Goal: Find specific page/section

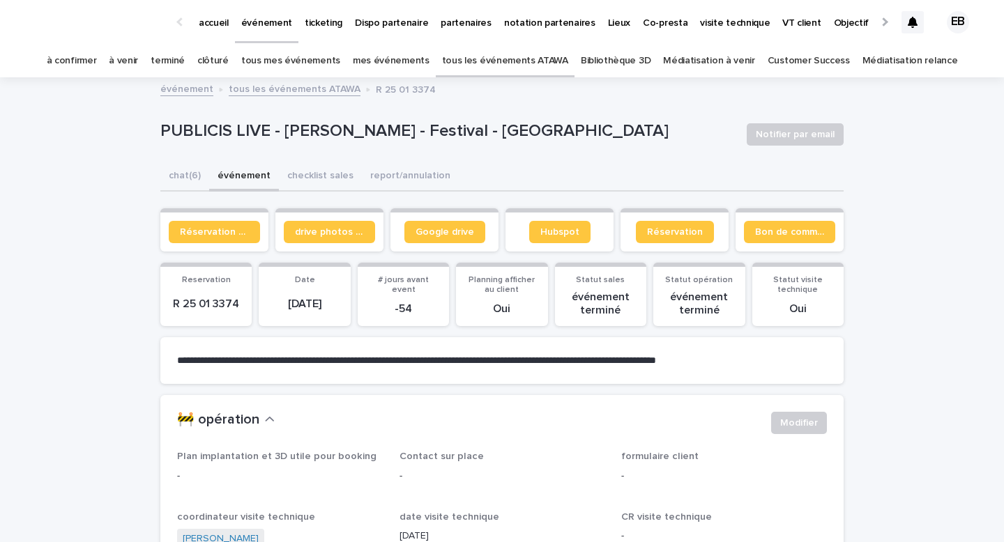
click at [454, 19] on p "partenaires" at bounding box center [466, 14] width 51 height 29
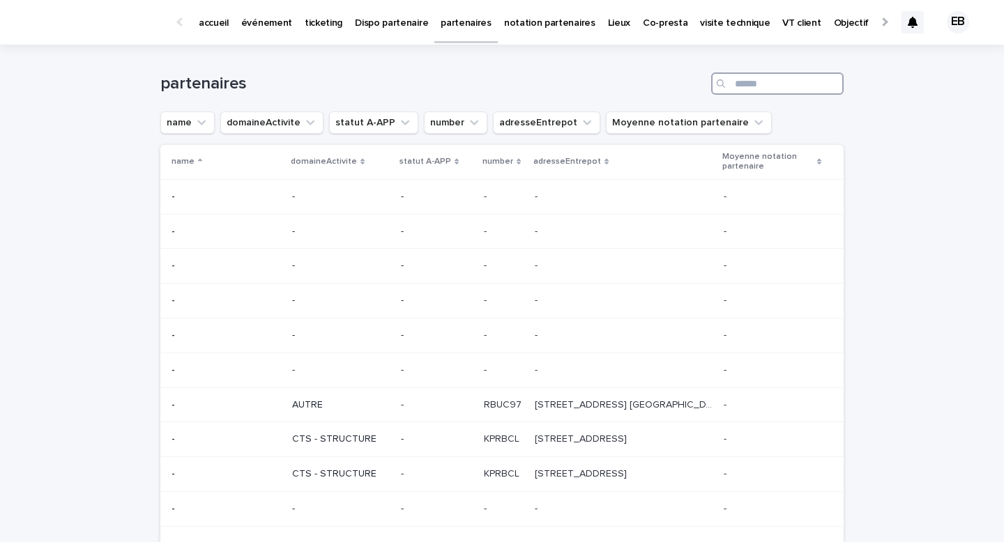
click at [745, 79] on input "Search" at bounding box center [777, 84] width 132 height 22
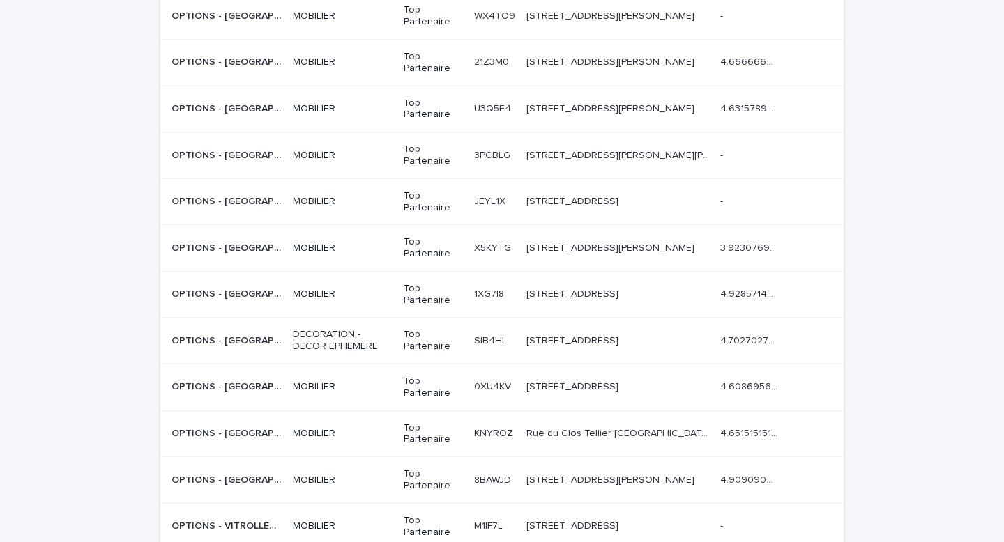
scroll to position [788, 0]
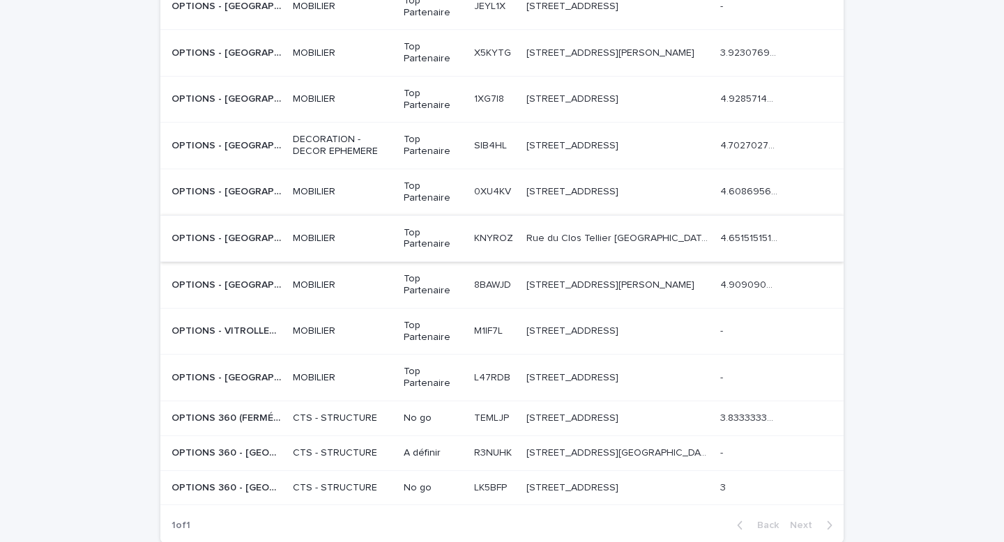
type input "*******"
click at [360, 224] on td "MOBILIER" at bounding box center [342, 238] width 111 height 47
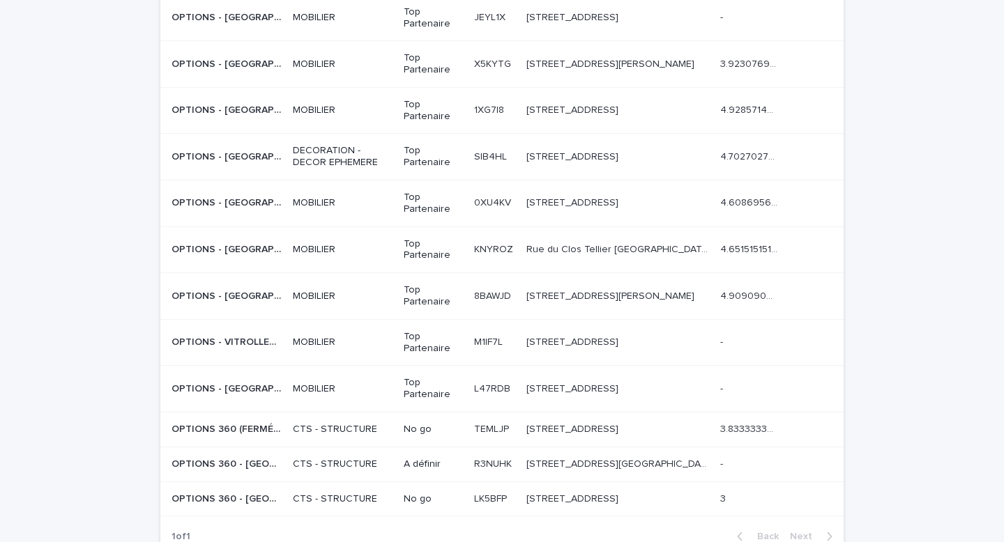
scroll to position [758, 0]
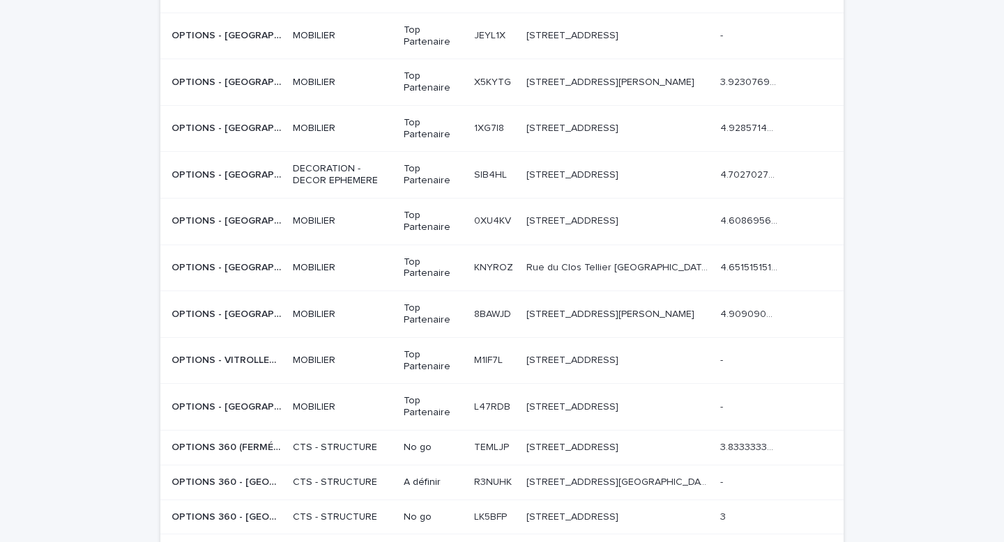
click at [268, 228] on div "OPTIONS - [GEOGRAPHIC_DATA] OPTIONS - [GEOGRAPHIC_DATA]" at bounding box center [226, 221] width 110 height 23
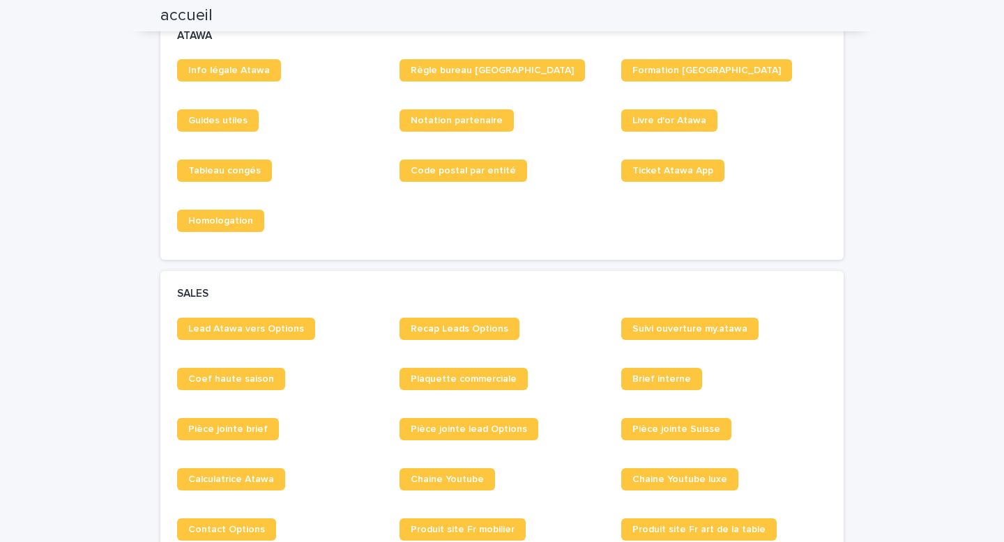
scroll to position [845, 0]
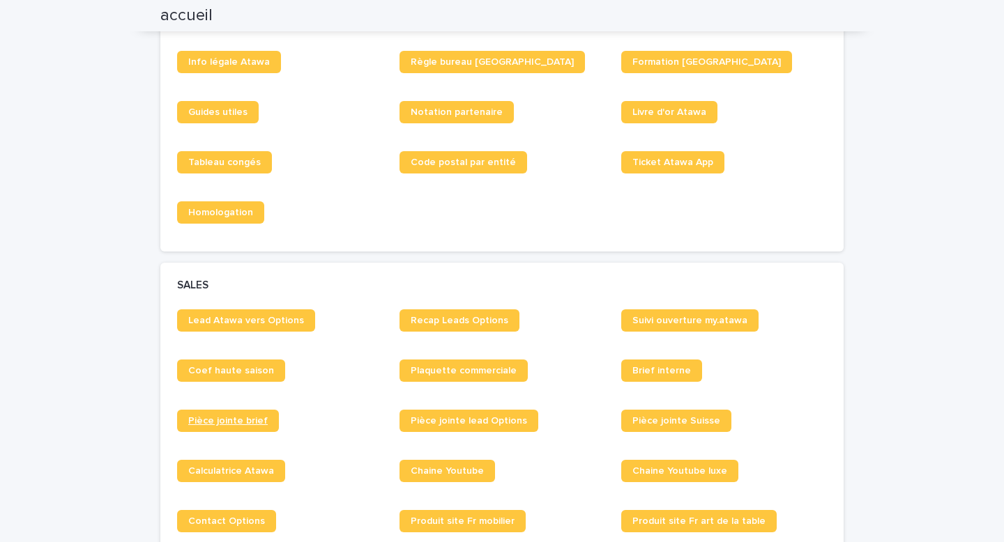
click at [245, 427] on link "Pièce jointe brief" at bounding box center [228, 421] width 102 height 22
